Goal: Task Accomplishment & Management: Complete application form

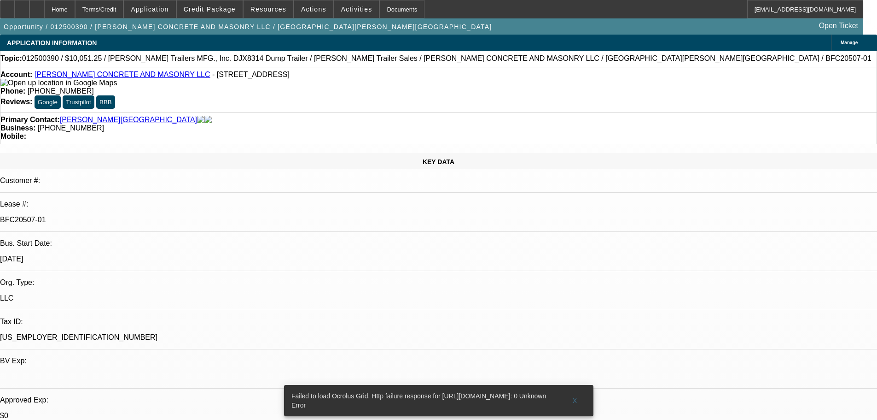
select select "0"
select select "2"
select select "0"
select select "2"
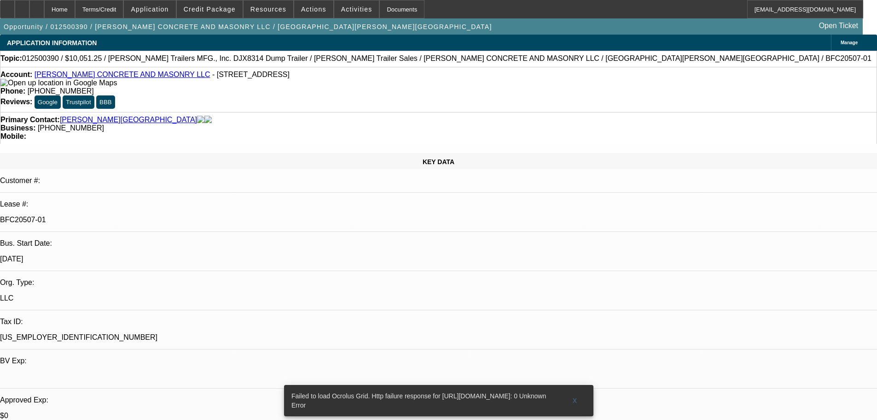
select select "0"
select select "2"
select select "0"
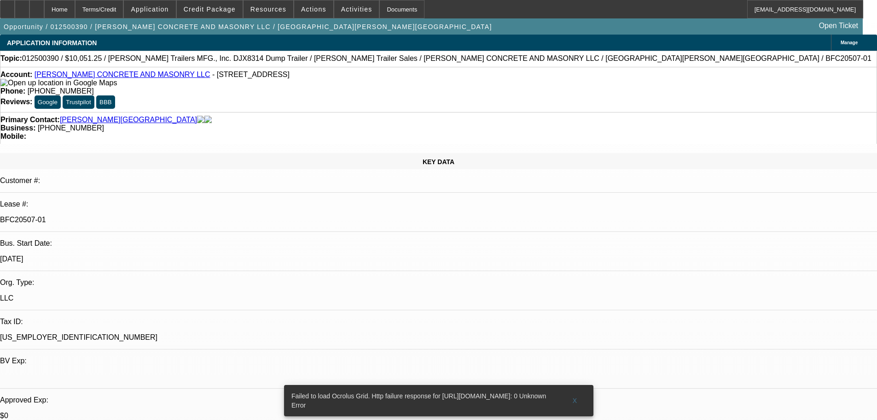
select select "2"
select select "0"
select select "1"
select select "2"
select select "6"
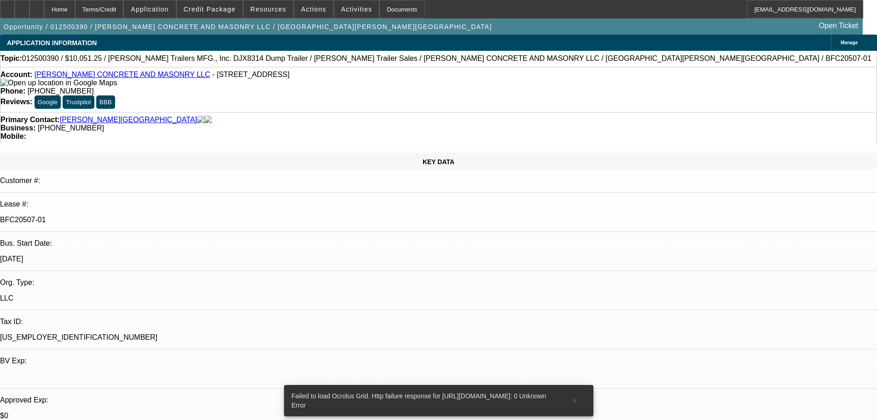
select select "1"
select select "2"
select select "6"
select select "1"
select select "2"
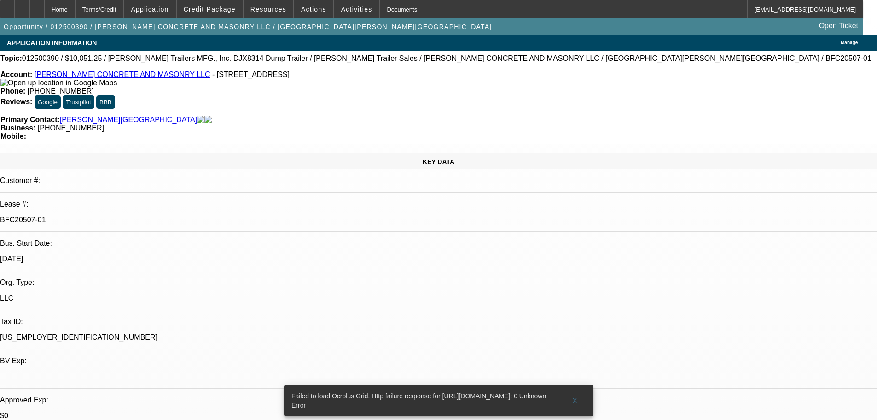
select select "6"
select select "1"
select select "2"
select select "6"
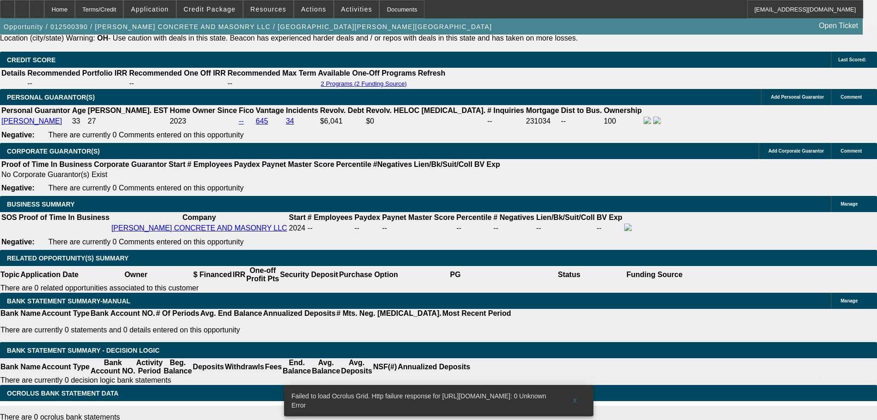
scroll to position [1428, 0]
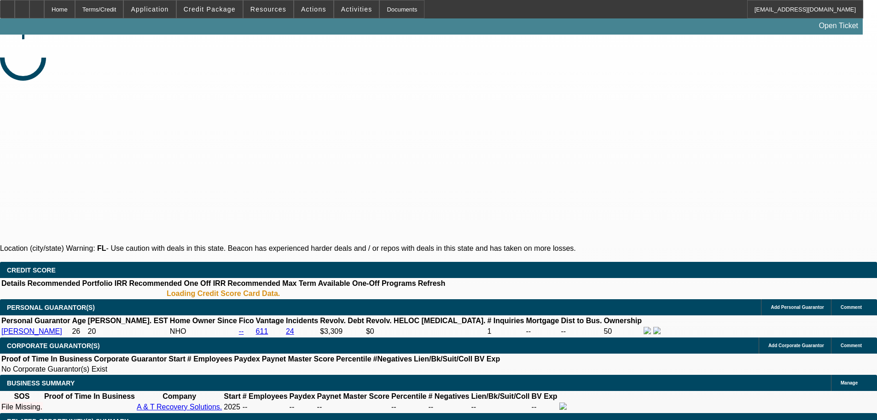
select select "0"
select select "2"
select select "0.1"
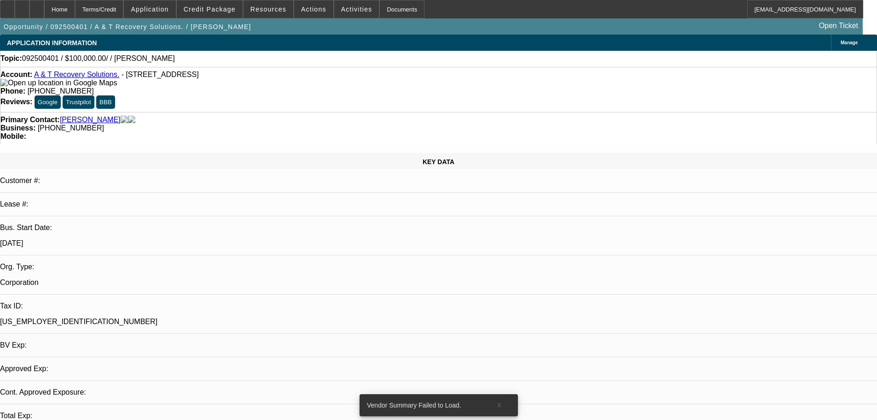
select select "1"
select select "2"
select select "4"
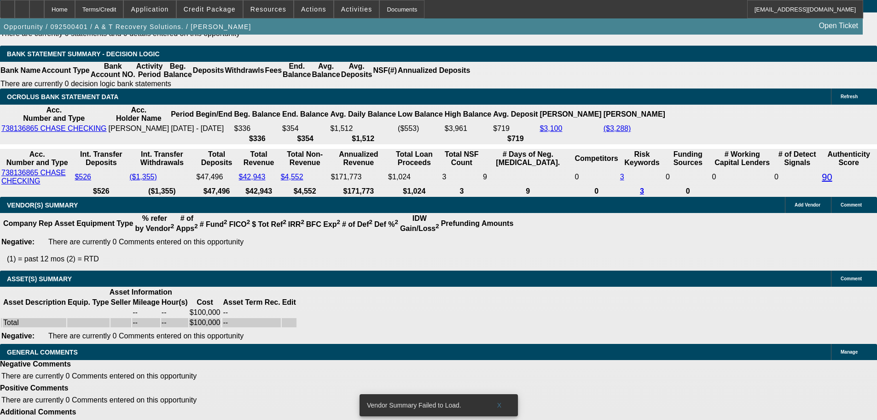
scroll to position [1599, 0]
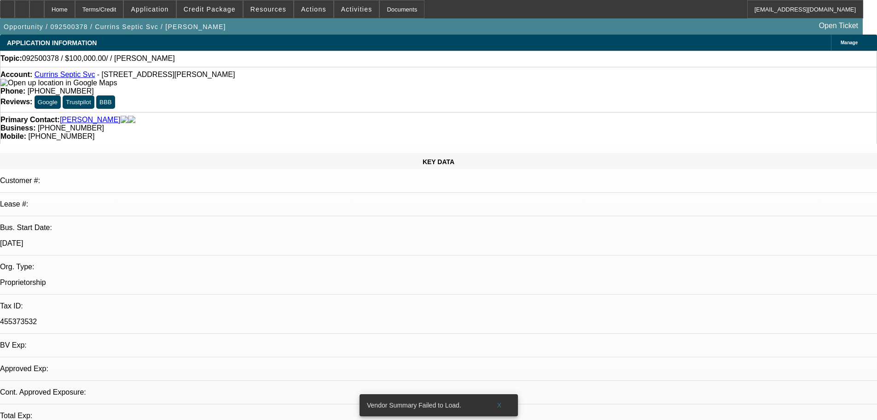
select select "0"
select select "2"
select select "0.1"
select select "1"
select select "2"
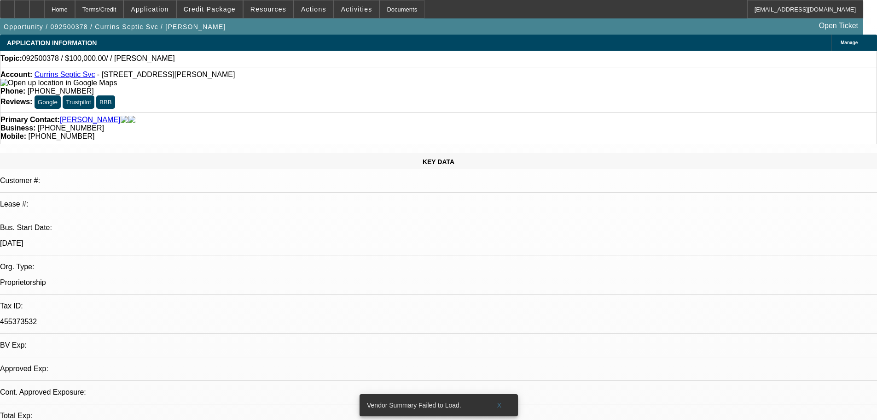
select select "4"
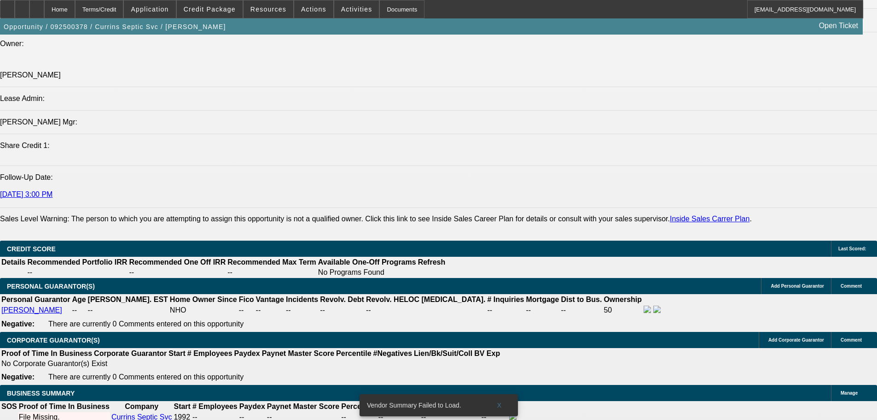
scroll to position [1197, 0]
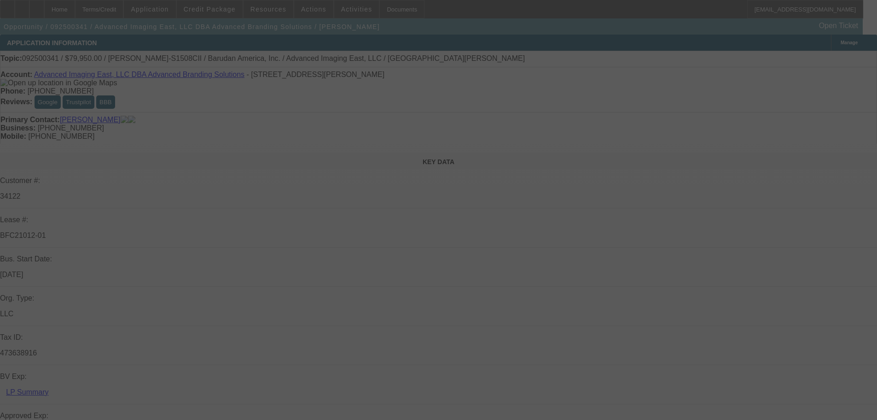
select select "0"
select select "2"
select select "0"
select select "6"
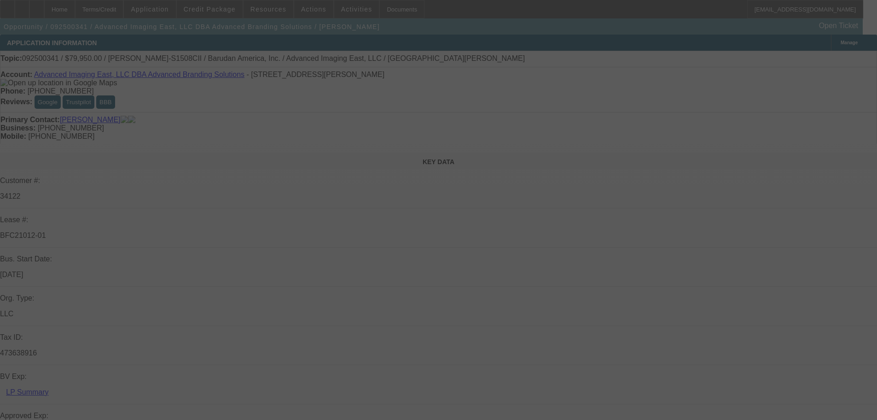
select select "0"
select select "2"
select select "0"
select select "6"
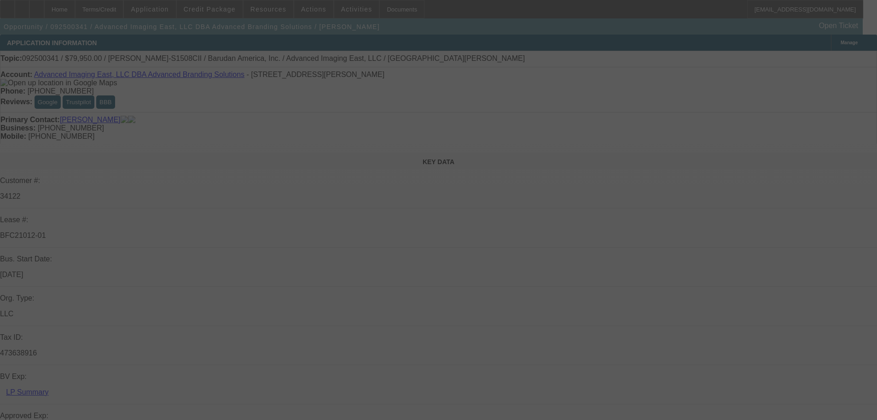
select select "0"
select select "2"
select select "0"
select select "6"
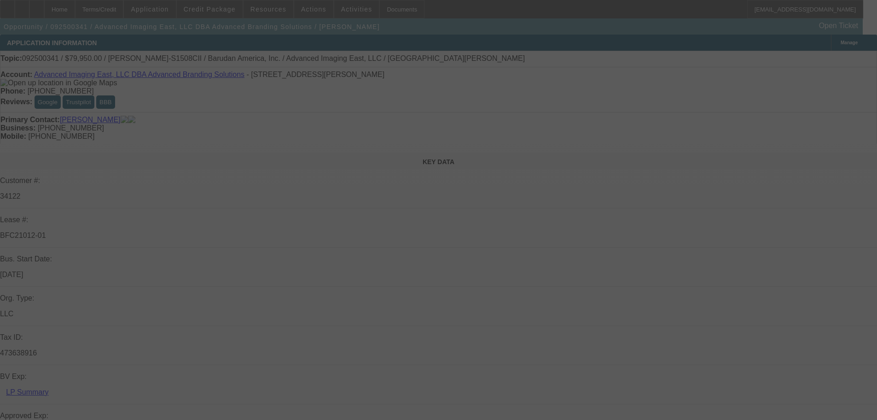
select select "0"
select select "2"
select select "0.1"
select select "4"
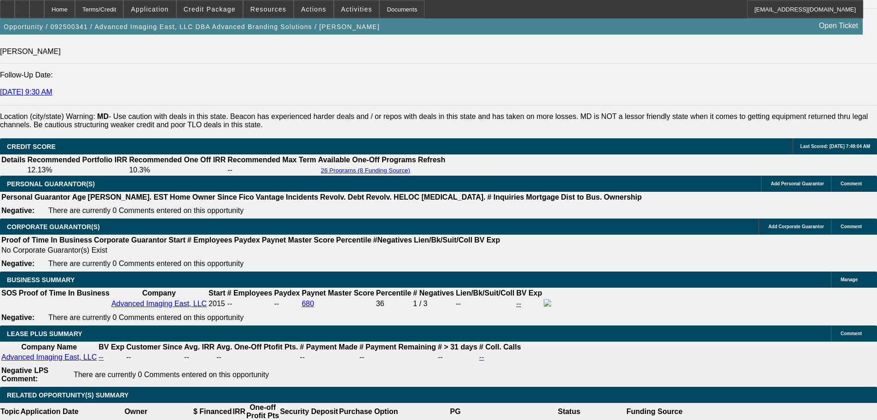
scroll to position [1474, 0]
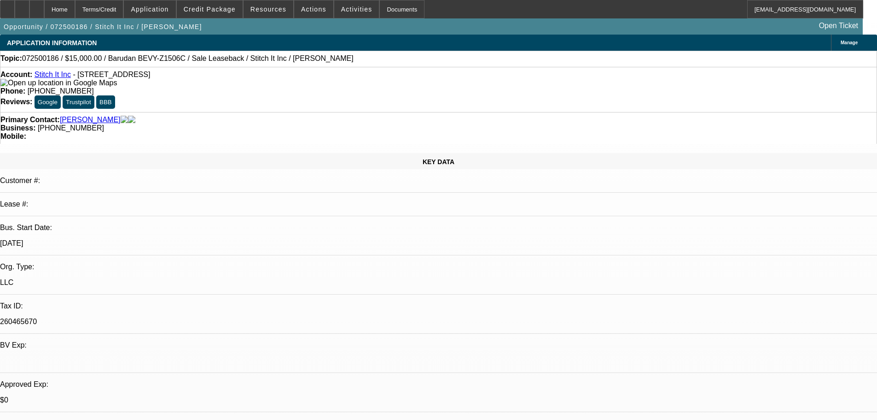
select select "0"
select select "2"
select select "0"
select select "2"
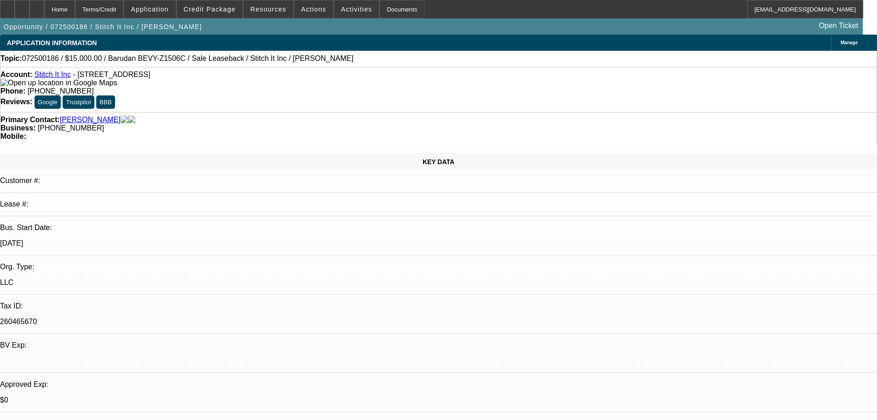
select select "0"
select select "2"
select select "0"
select select "1"
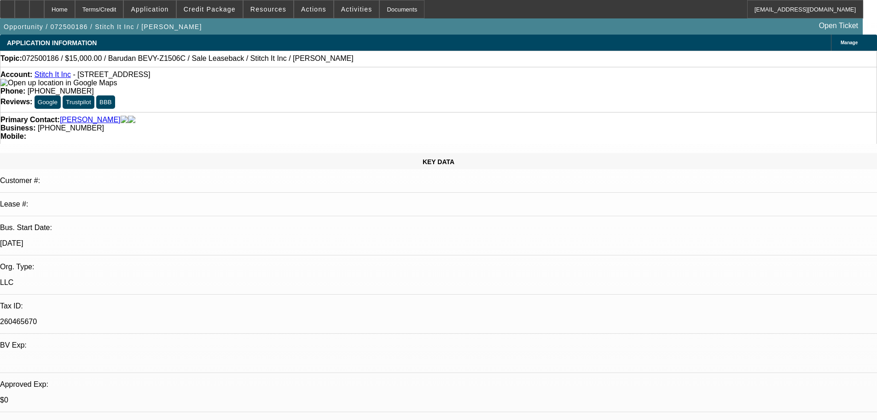
select select "2"
select select "6"
select select "1"
select select "2"
select select "6"
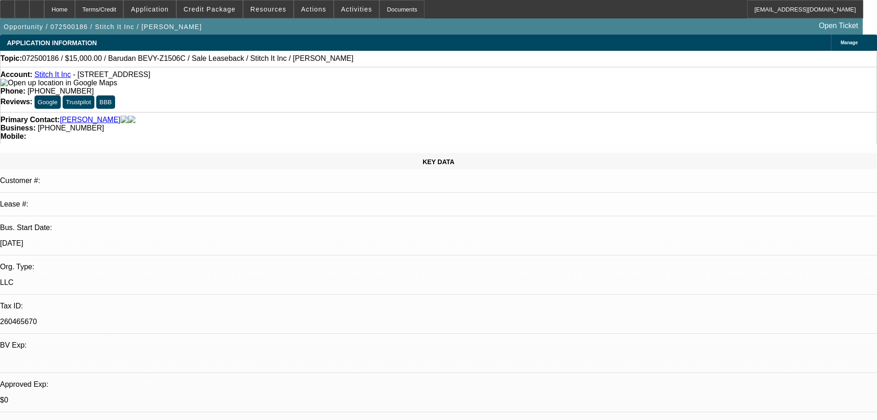
select select "1"
select select "2"
select select "6"
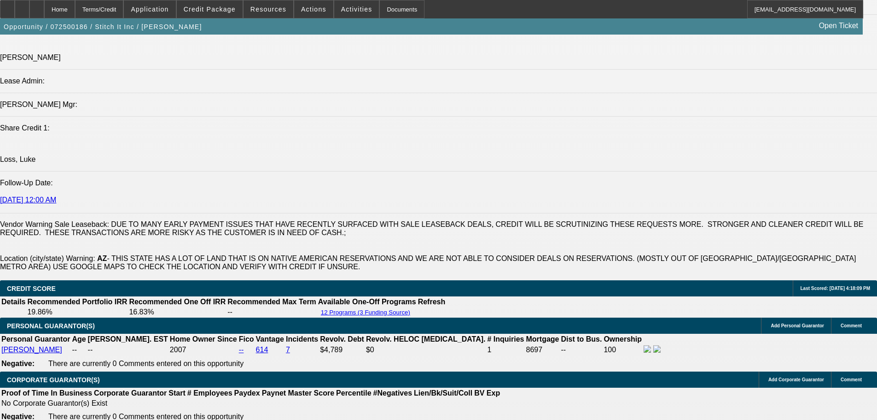
scroll to position [1151, 0]
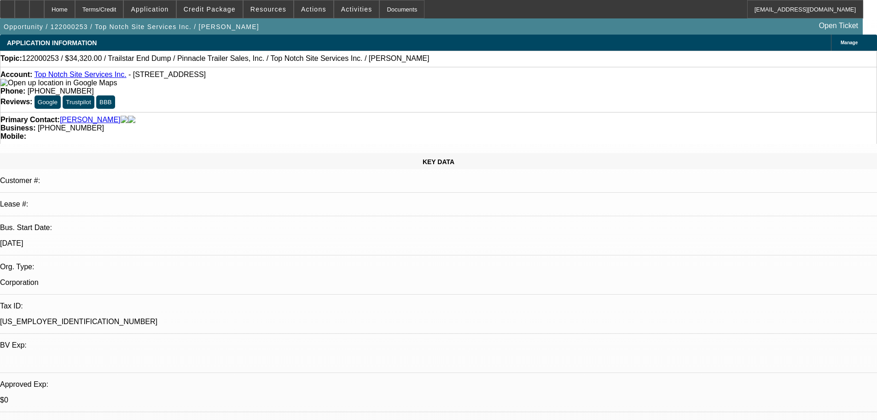
select select "0.2"
select select "0"
select select "0.2"
select select "0"
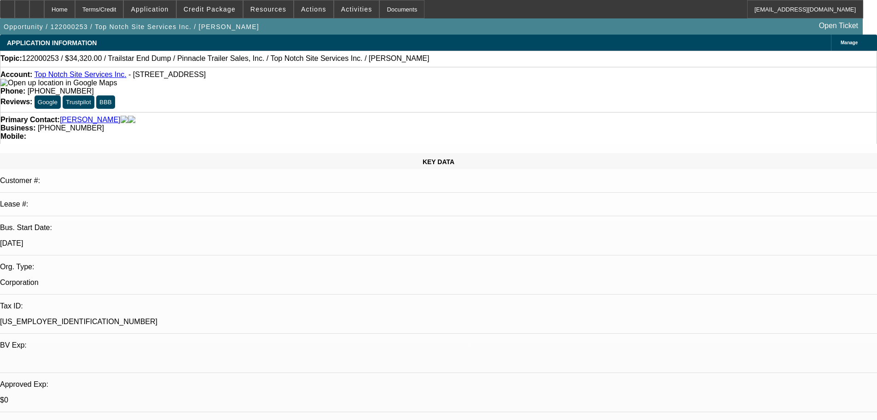
select select "0"
select select "0.2"
select select "0"
select select "0.2"
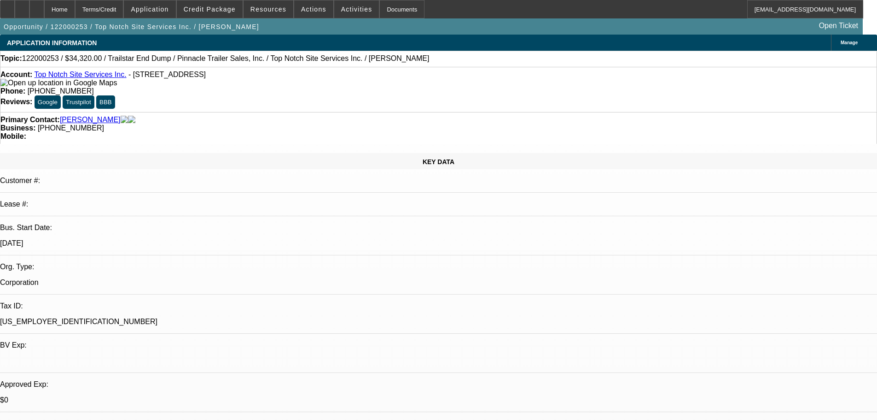
select select "2"
select select "0"
select select "1"
select select "6"
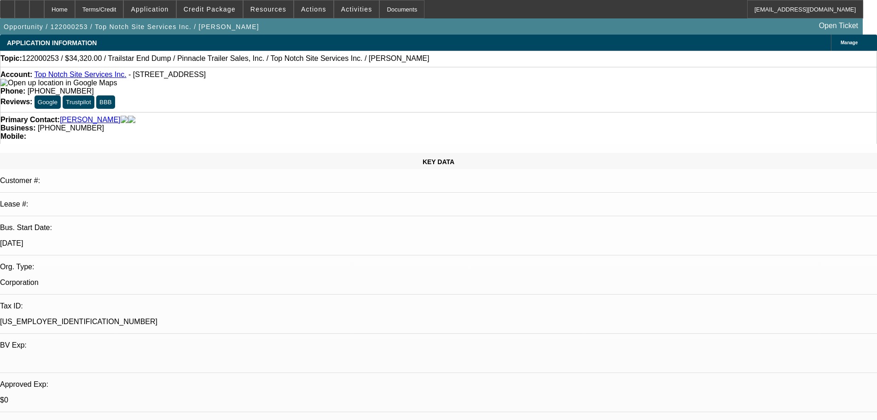
select select "1"
select select "6"
select select "1"
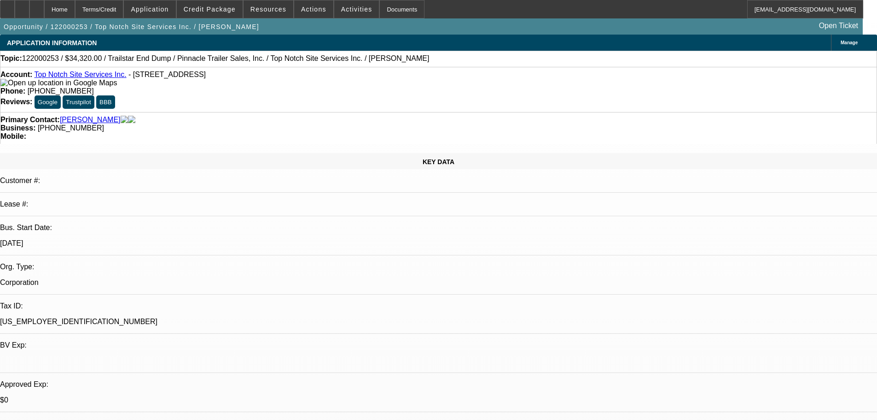
select select "6"
select select "1"
select select "2"
select select "6"
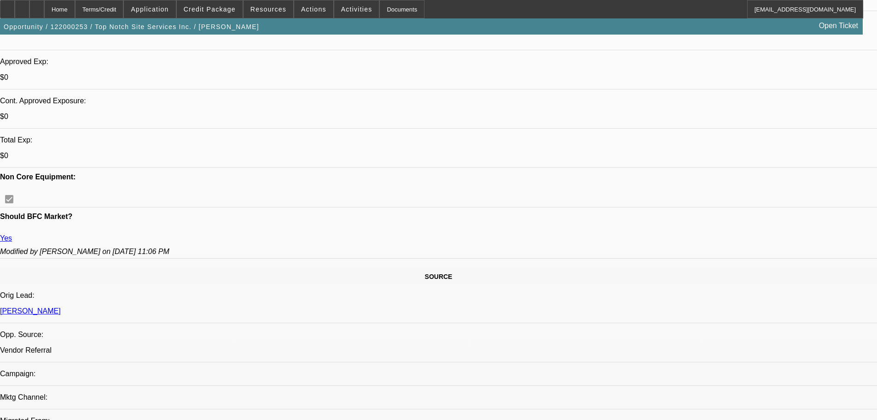
scroll to position [645, 0]
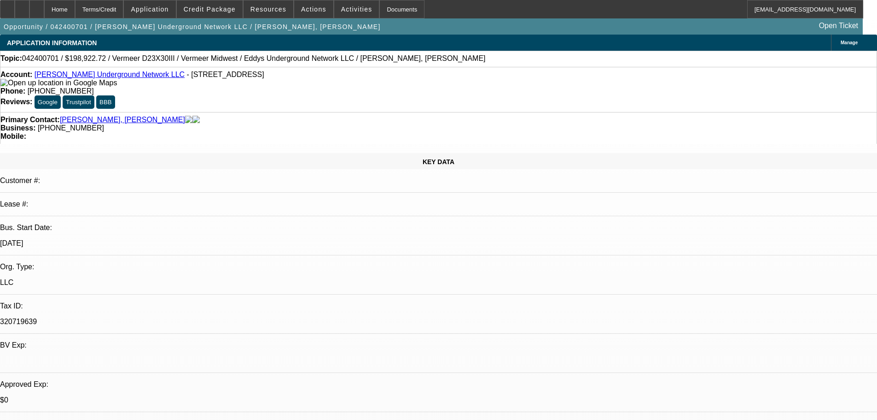
select select "0"
select select "1"
select select "2"
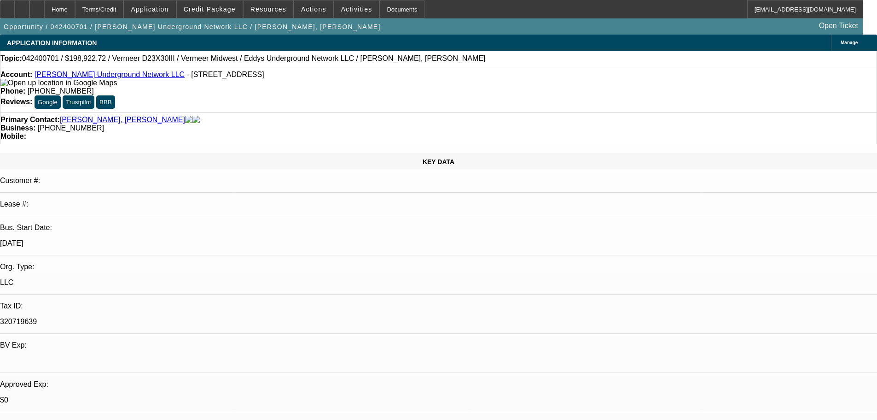
select select "6"
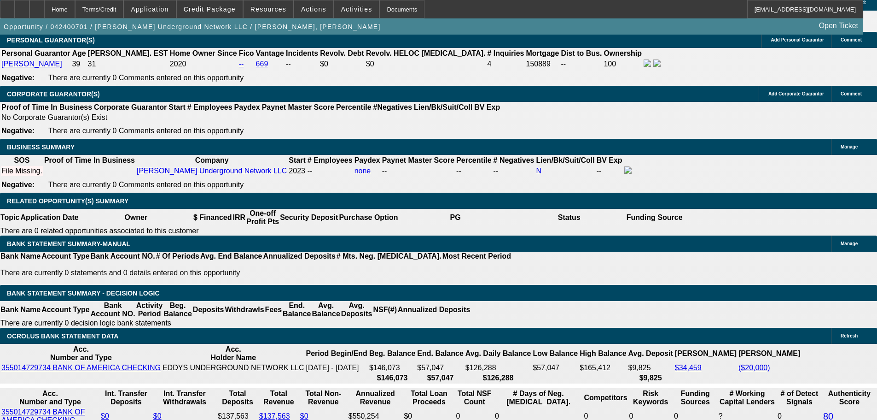
scroll to position [1335, 0]
